Goal: Information Seeking & Learning: Learn about a topic

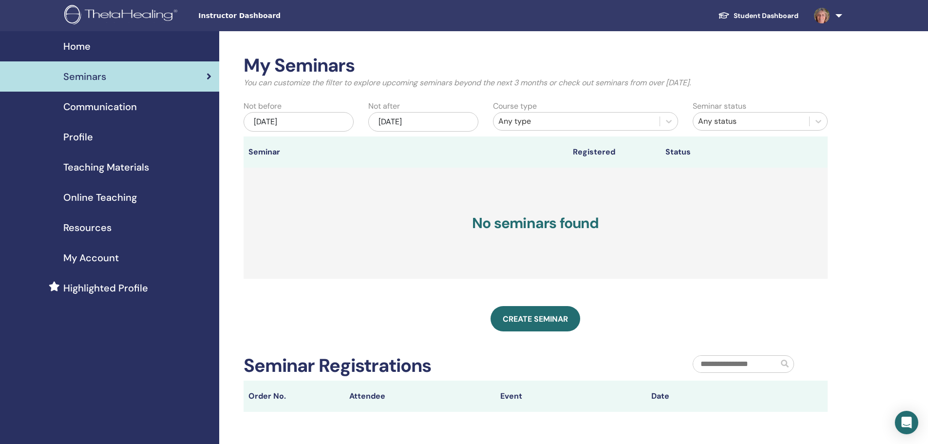
click at [778, 13] on link "Student Dashboard" at bounding box center [758, 16] width 96 height 18
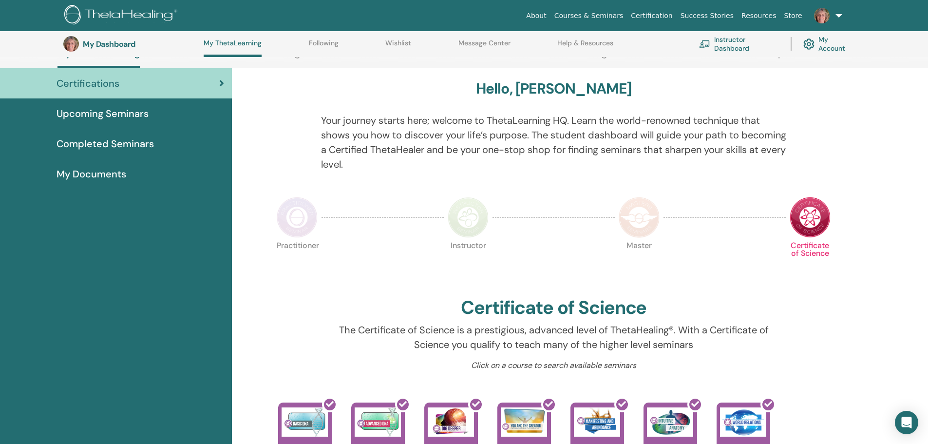
scroll to position [415, 0]
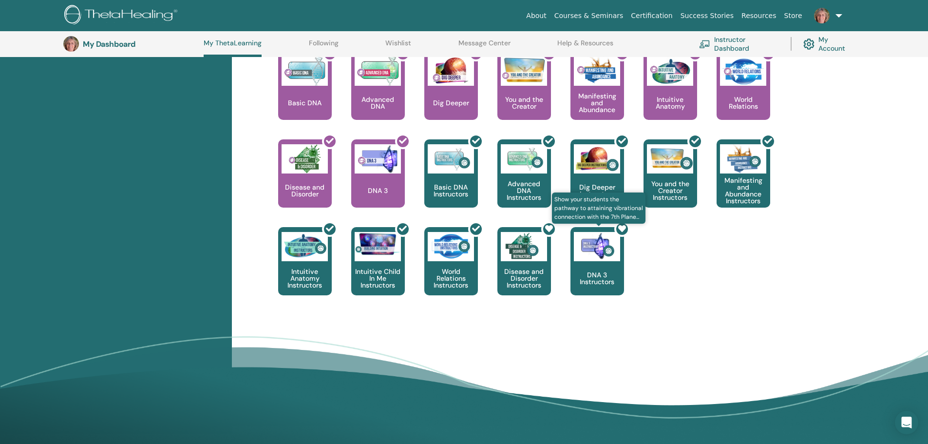
click at [600, 269] on div at bounding box center [603, 265] width 54 height 88
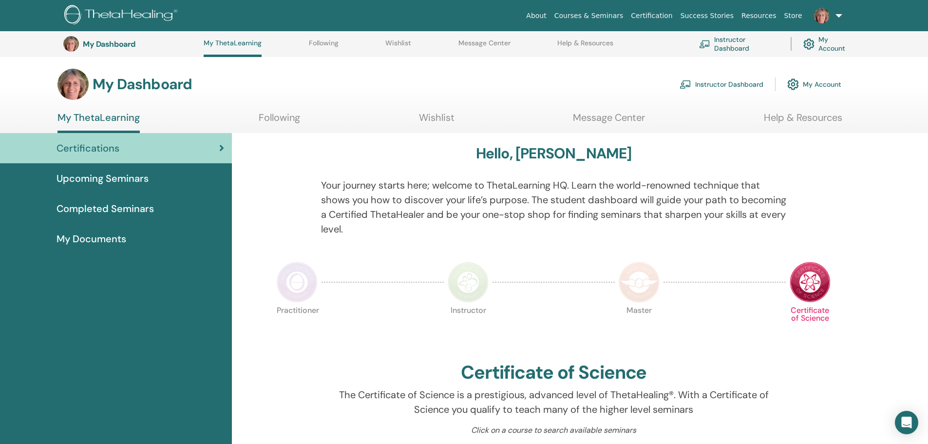
scroll to position [415, 0]
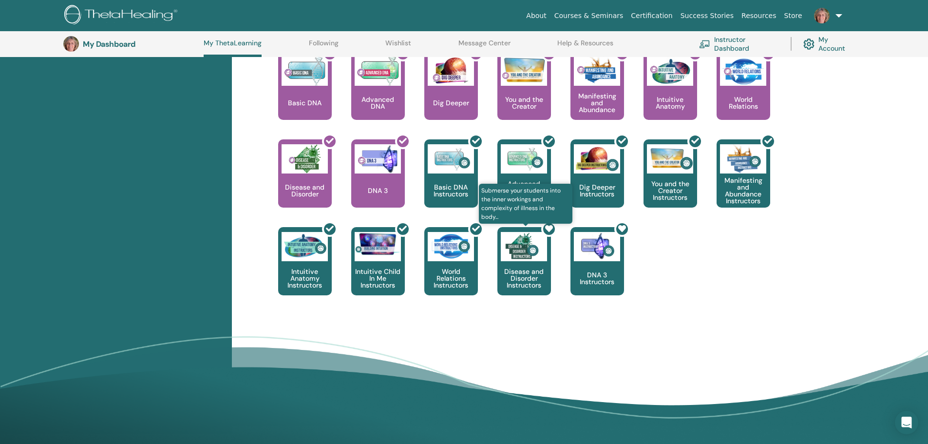
click at [528, 259] on div at bounding box center [530, 265] width 54 height 88
click at [530, 278] on div at bounding box center [530, 265] width 54 height 88
